Goal: Book appointment/travel/reservation

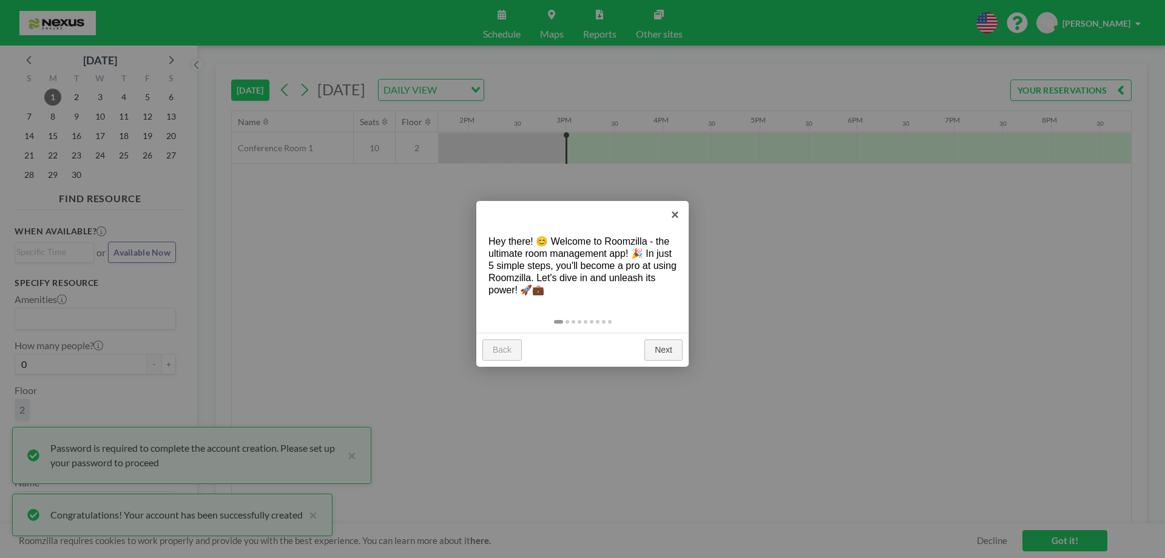
scroll to position [0, 1408]
click at [662, 356] on link "Next" at bounding box center [664, 350] width 38 height 22
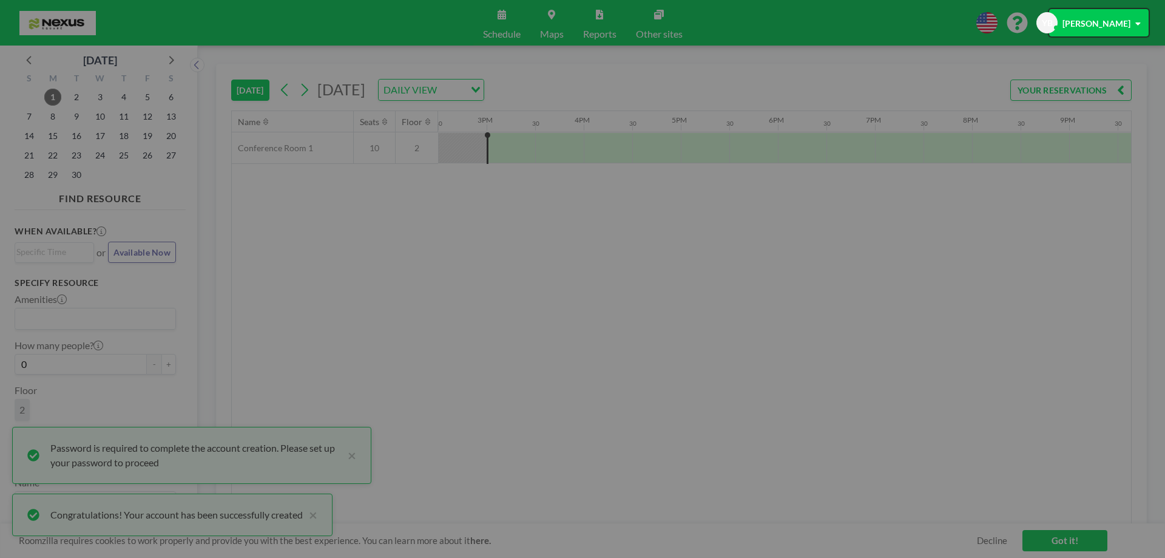
click at [662, 356] on div at bounding box center [582, 279] width 1165 height 558
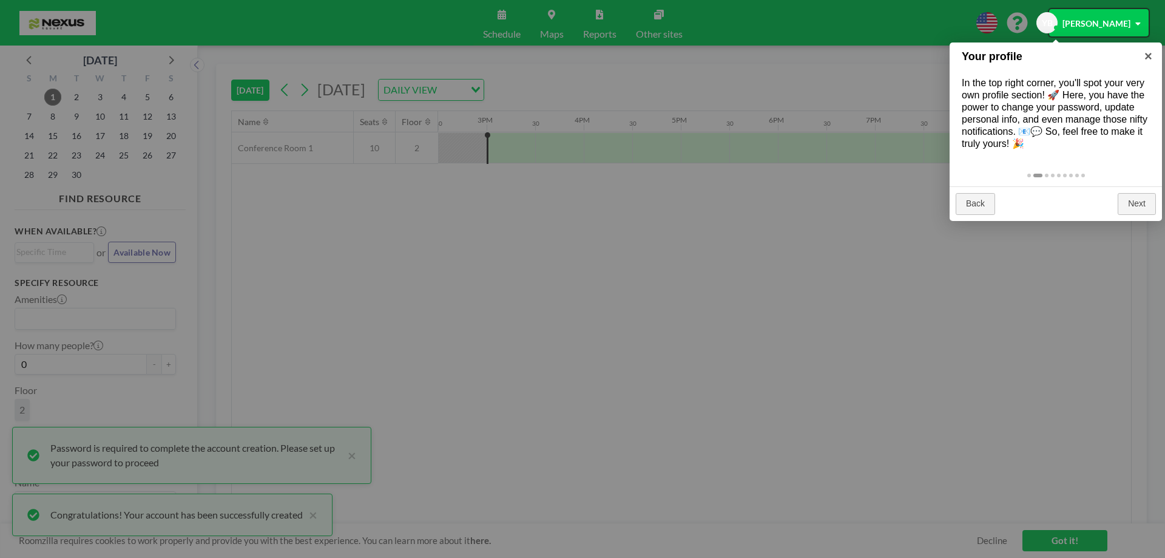
click at [770, 195] on div at bounding box center [582, 279] width 1165 height 558
click at [1150, 56] on link "×" at bounding box center [1148, 55] width 27 height 27
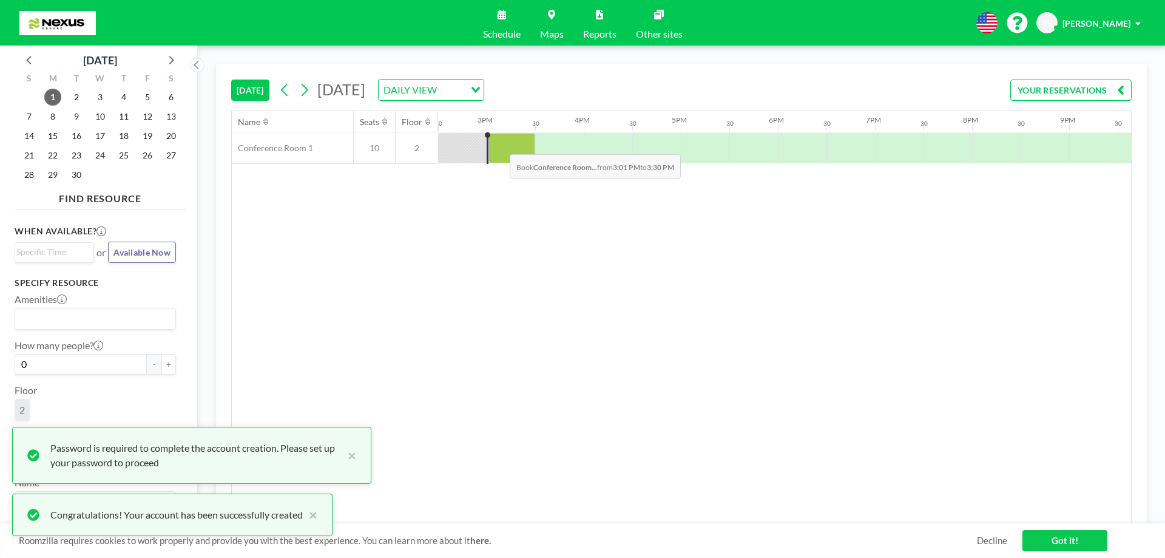
click at [500, 145] on div at bounding box center [512, 148] width 47 height 30
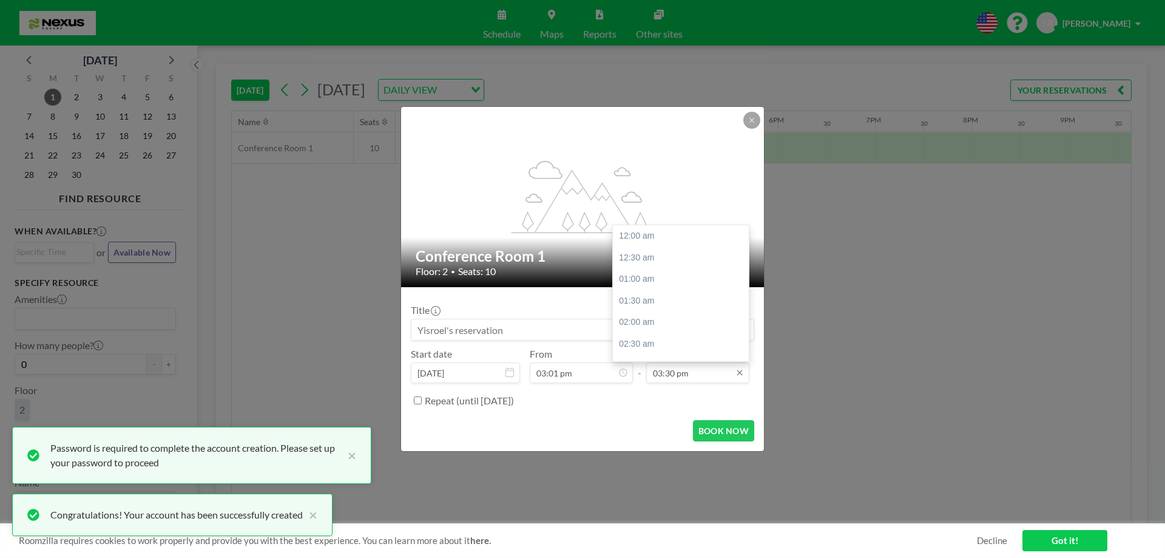
scroll to position [669, 0]
click at [666, 263] on div "04:00 pm" at bounding box center [684, 258] width 142 height 22
type input "04:00 pm"
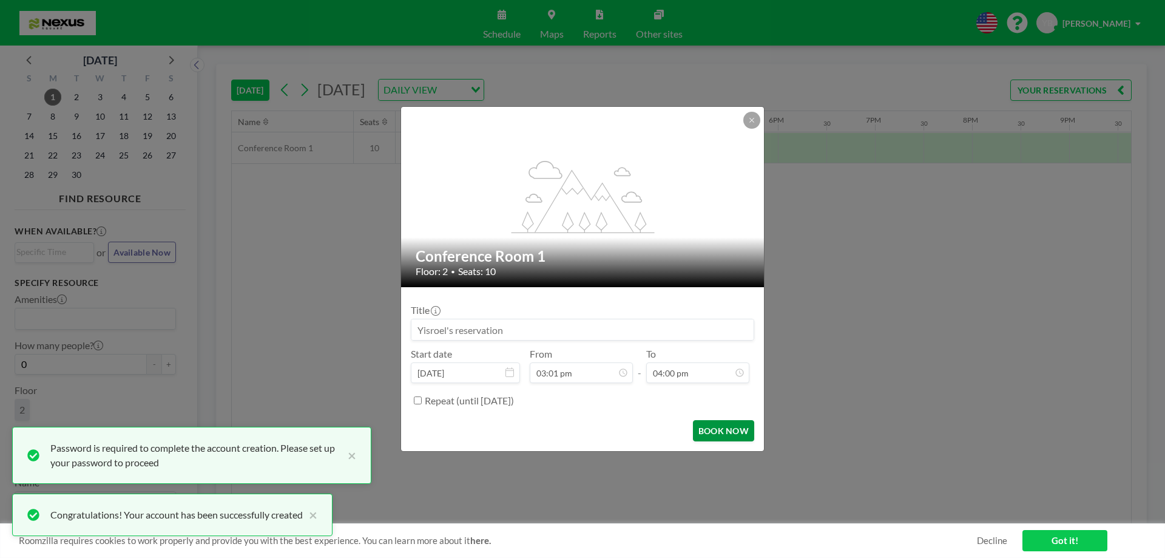
click at [728, 433] on button "BOOK NOW" at bounding box center [723, 430] width 61 height 21
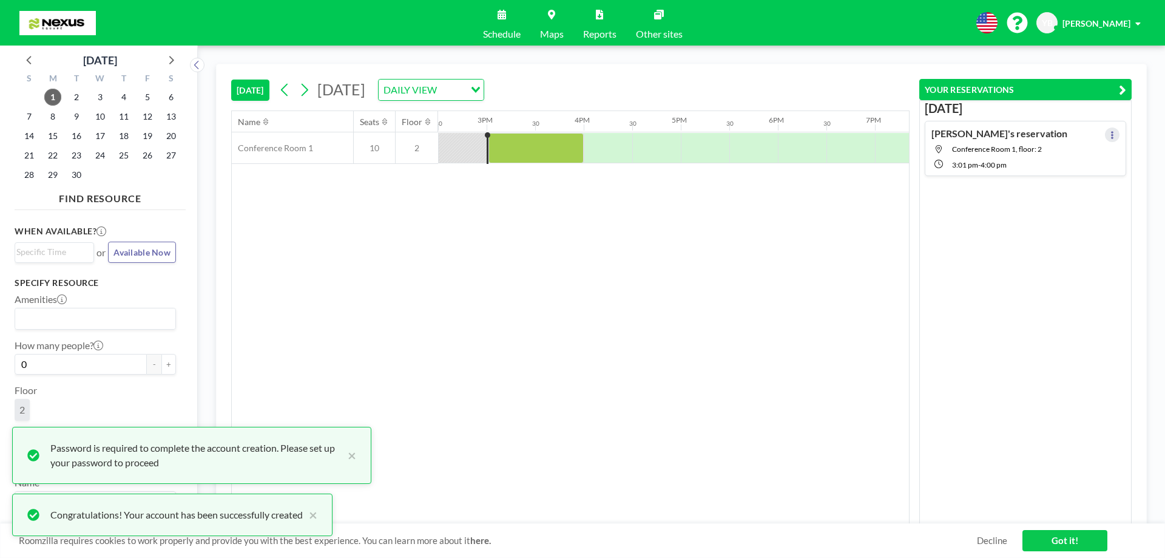
click at [1110, 137] on icon at bounding box center [1112, 135] width 5 height 8
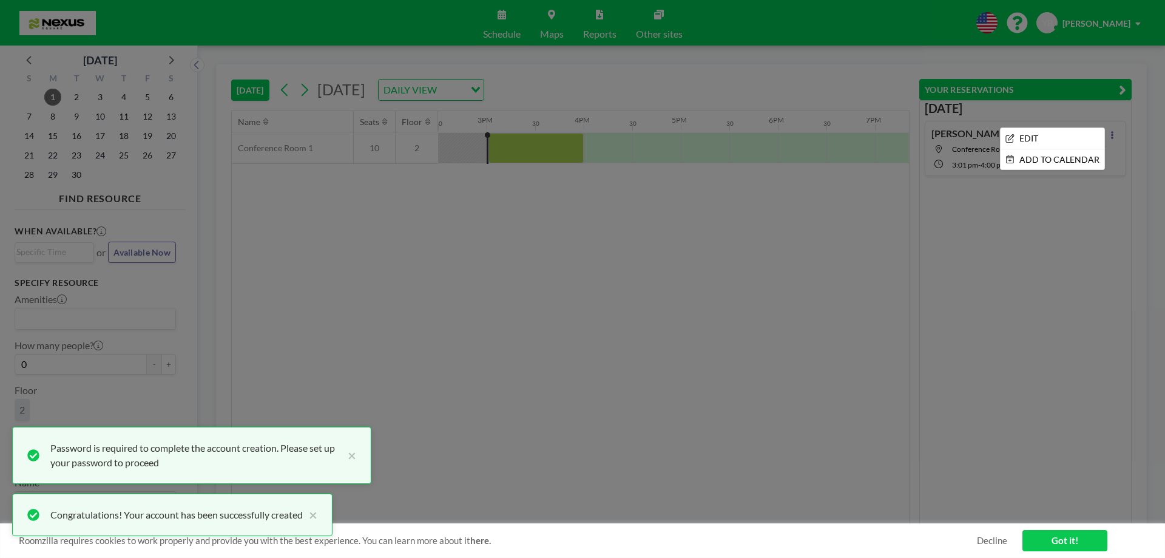
click at [1080, 210] on div at bounding box center [582, 279] width 1165 height 558
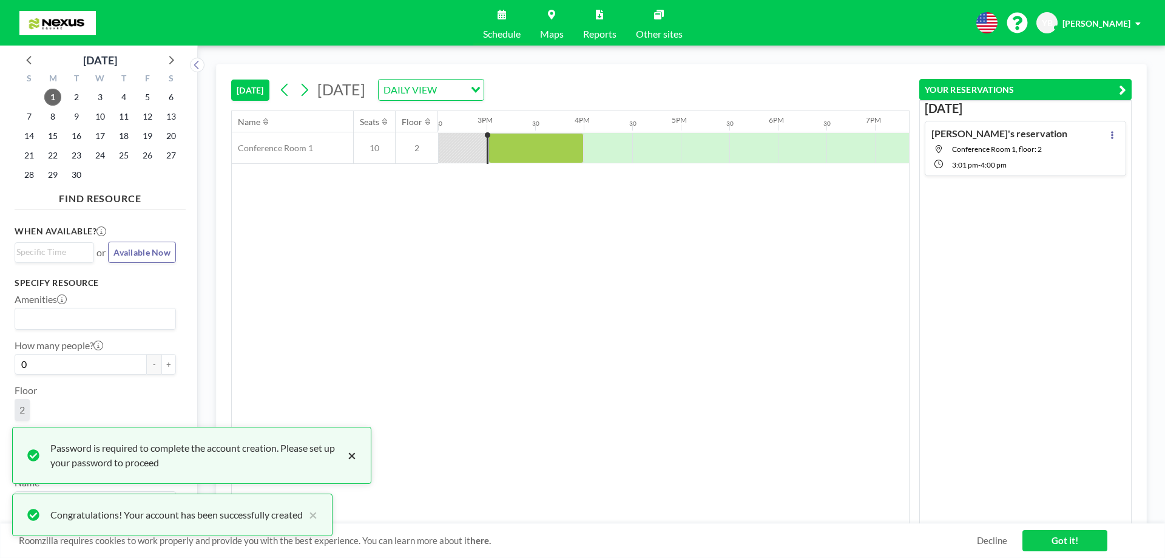
click at [353, 450] on button "×" at bounding box center [349, 455] width 15 height 29
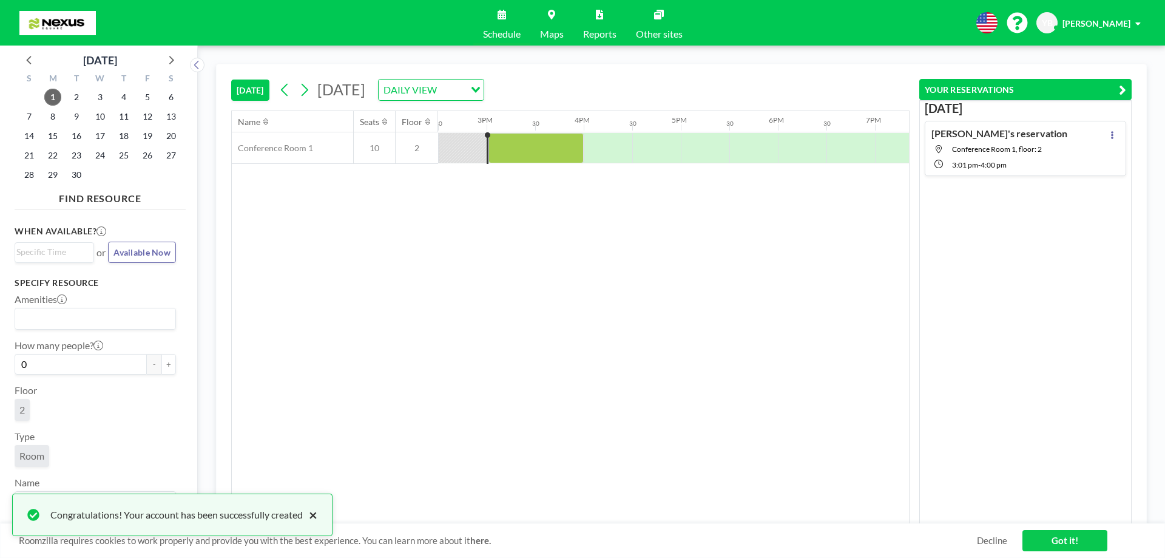
click at [315, 514] on button "×" at bounding box center [310, 514] width 15 height 15
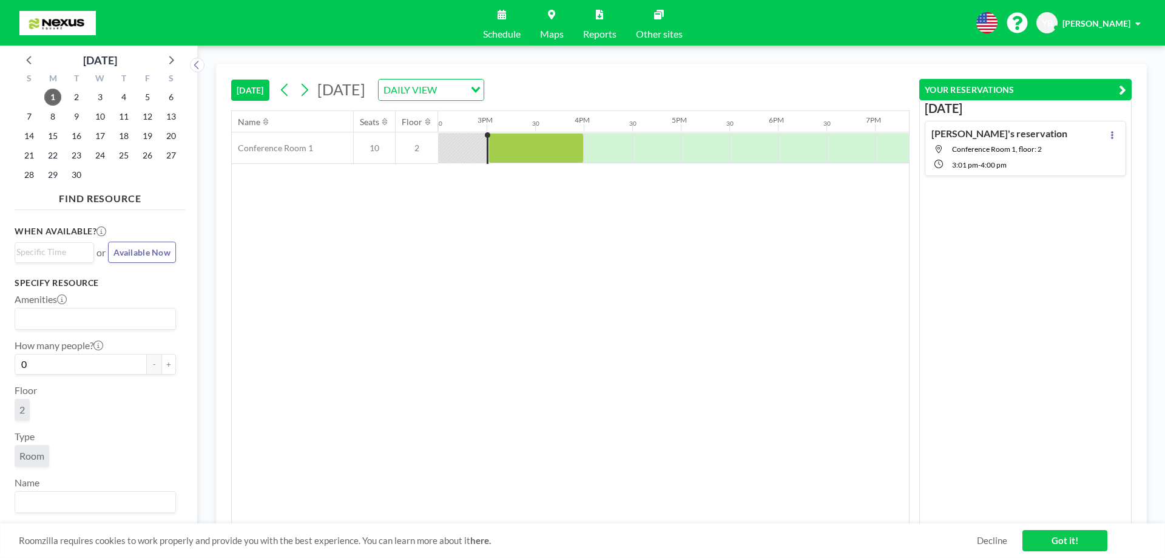
click at [1123, 25] on span "[PERSON_NAME]" at bounding box center [1097, 23] width 68 height 10
click at [1109, 56] on span "Profile" at bounding box center [1104, 58] width 25 height 12
click at [677, 26] on link "Other sites" at bounding box center [659, 23] width 66 height 46
